Goal: Check status

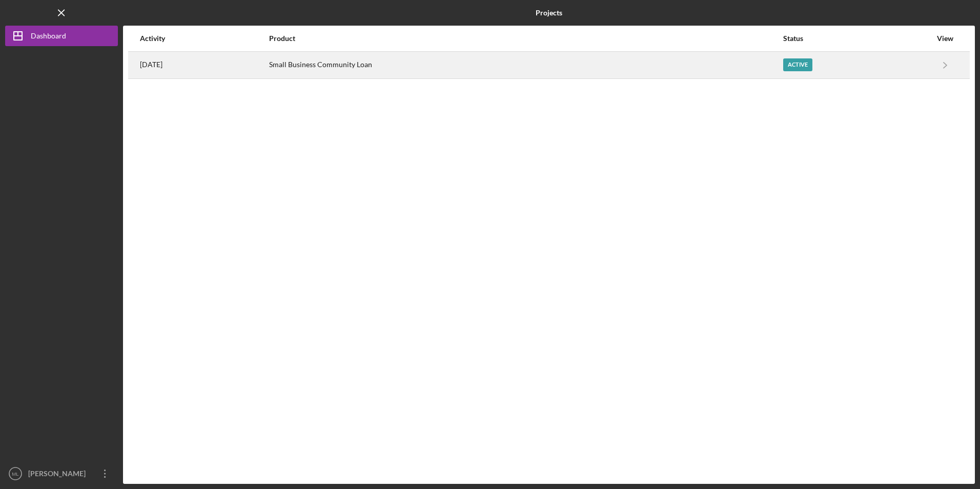
click at [345, 62] on div "Small Business Community Loan" at bounding box center [525, 65] width 513 height 26
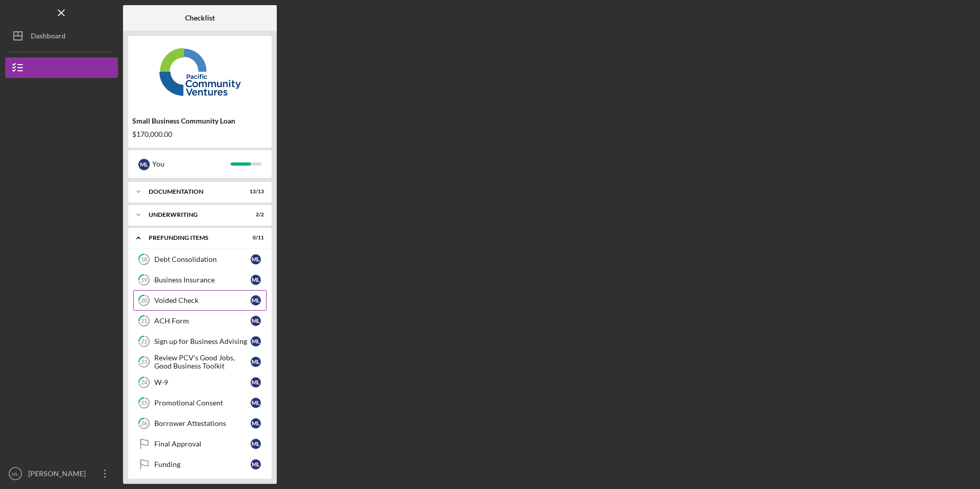
scroll to position [28, 0]
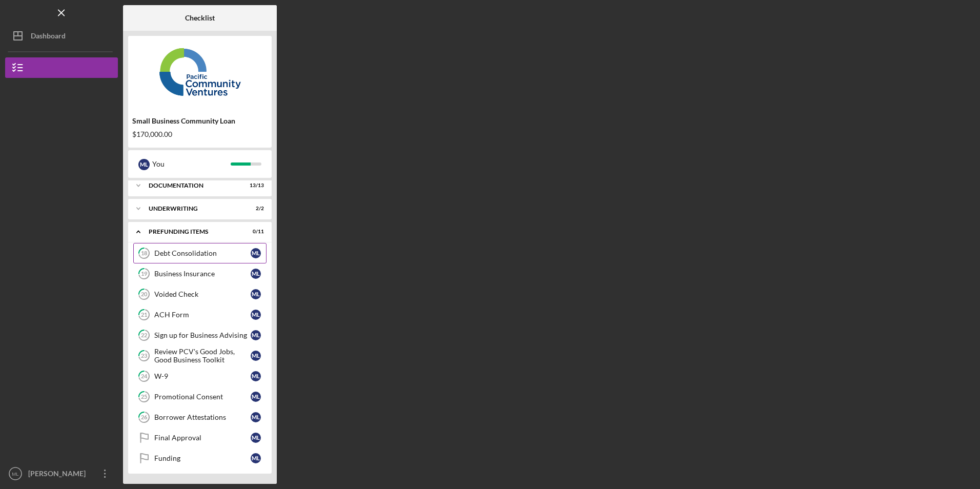
click at [190, 255] on div "Debt Consolidation" at bounding box center [202, 253] width 96 height 8
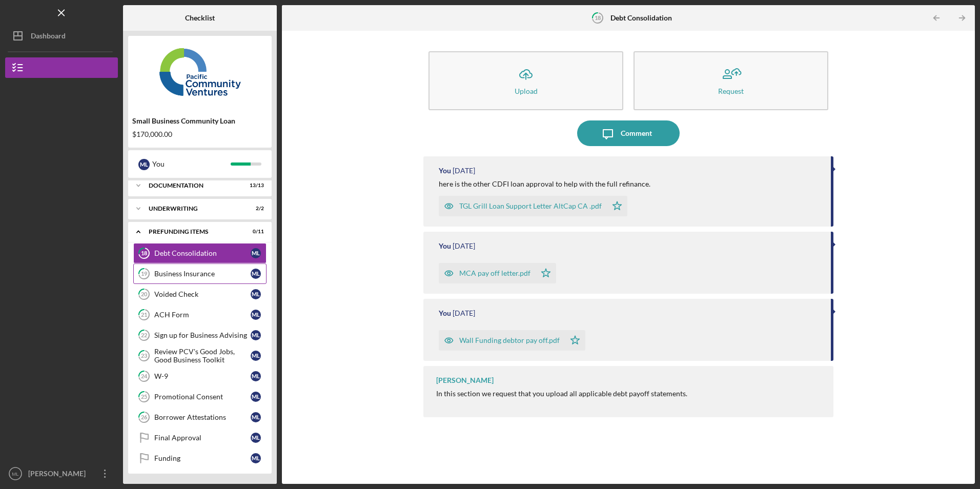
click at [177, 279] on link "19 Business Insurance M L" at bounding box center [199, 273] width 133 height 21
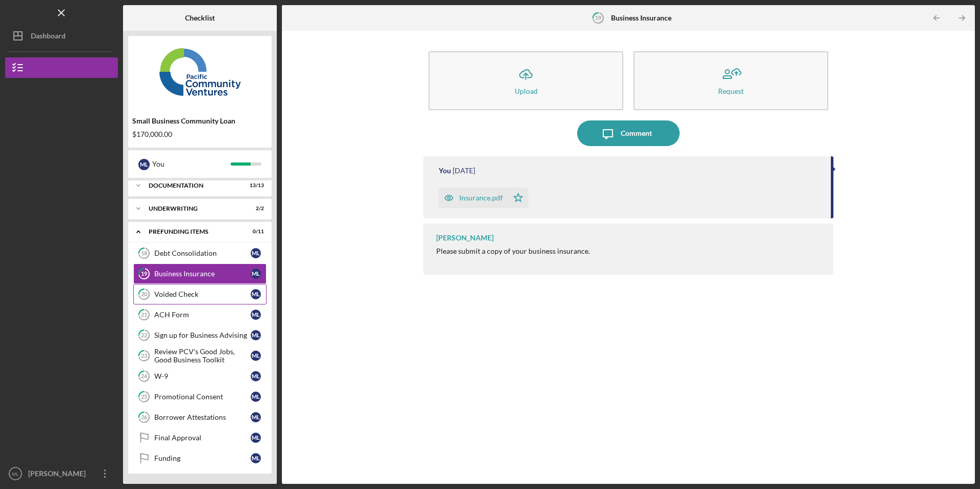
click at [175, 295] on div "Voided Check" at bounding box center [202, 294] width 96 height 8
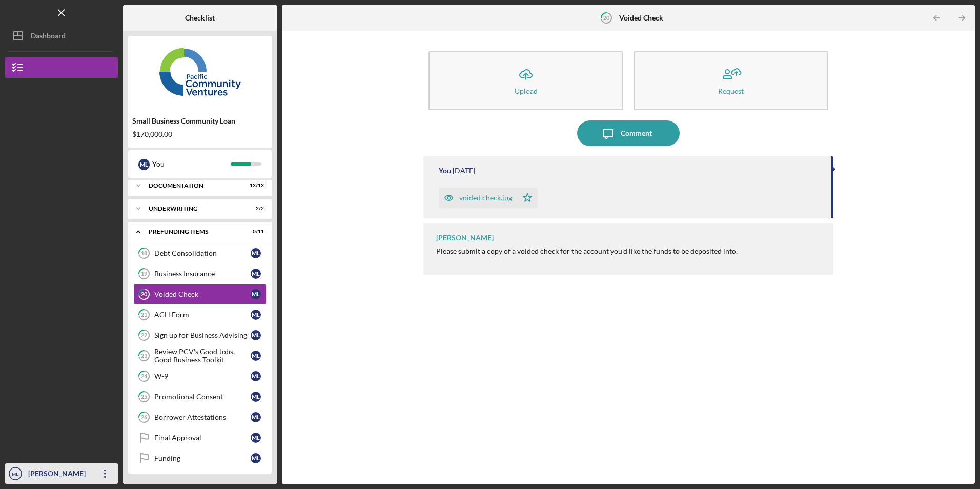
click at [105, 478] on icon "Icon/Overflow" at bounding box center [105, 474] width 26 height 26
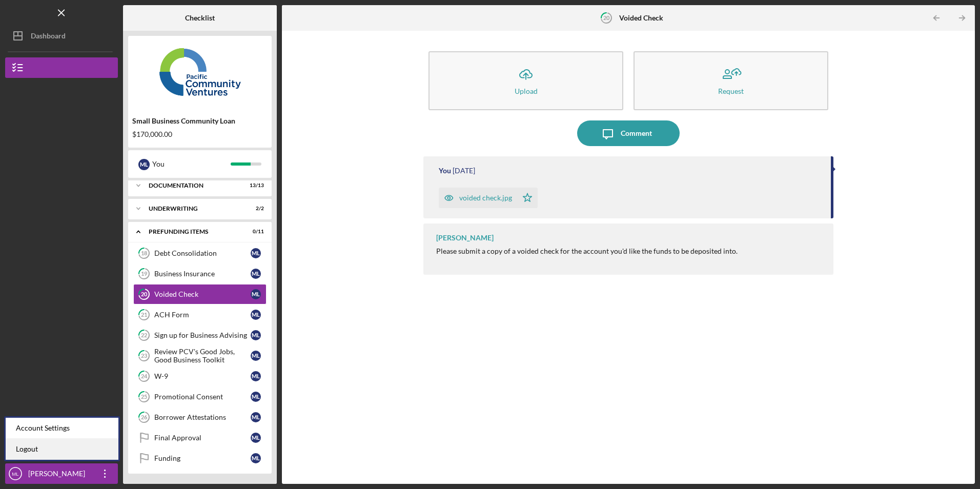
click at [93, 448] on link "Logout" at bounding box center [62, 449] width 113 height 21
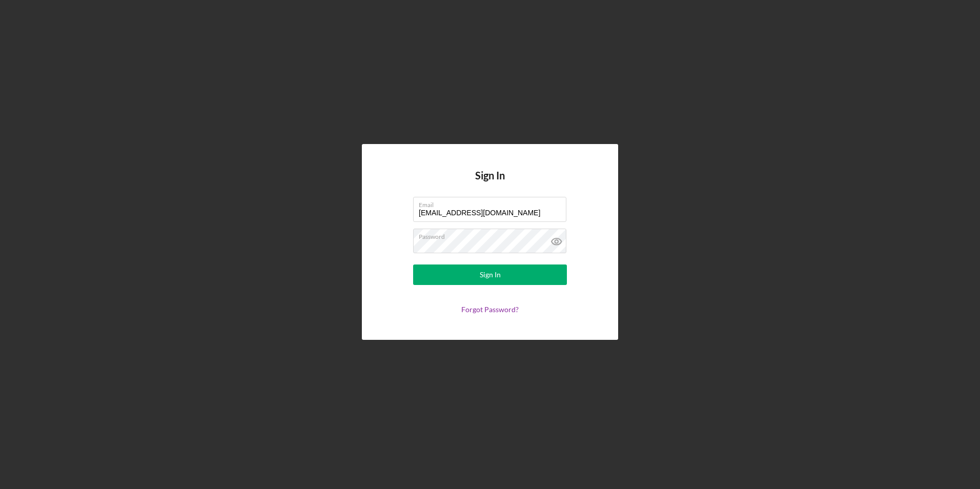
drag, startPoint x: 518, startPoint y: 215, endPoint x: 366, endPoint y: 195, distance: 152.5
click at [366, 195] on div "Sign In Email [EMAIL_ADDRESS][DOMAIN_NAME] Password Sign In Forgot Password?" at bounding box center [490, 241] width 256 height 195
click at [383, 234] on div "Sign In Email [EMAIL_ADDRESS][DOMAIN_NAME] Password Sign In Forgot Password?" at bounding box center [490, 241] width 256 height 195
